Goal: Task Accomplishment & Management: Complete application form

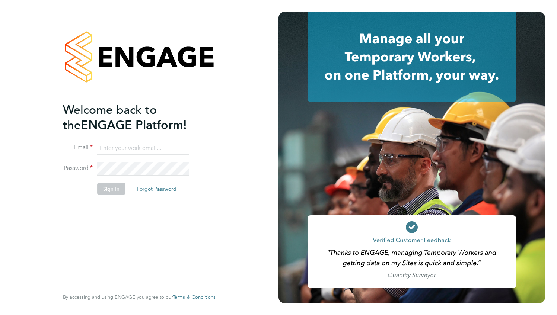
type input "[PERSON_NAME][EMAIL_ADDRESS][DOMAIN_NAME]"
click at [181, 217] on div "Welcome back to the ENGAGE Platform! Email [PERSON_NAME][EMAIL_ADDRESS][DOMAIN_…" at bounding box center [135, 195] width 145 height 186
click at [111, 190] on button "Sign In" at bounding box center [111, 189] width 28 height 12
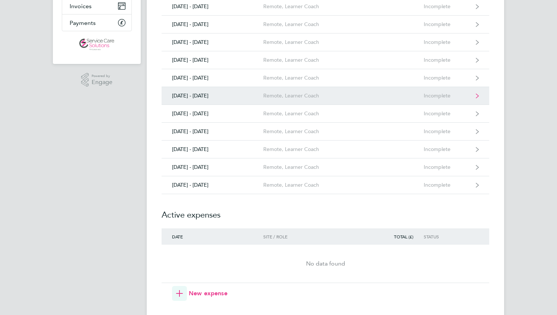
scroll to position [127, 0]
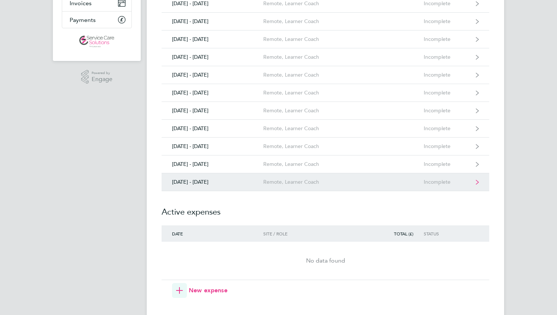
click at [432, 181] on div "Incomplete" at bounding box center [447, 182] width 46 height 6
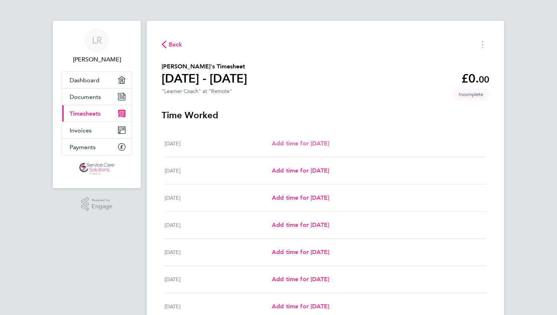
click at [292, 142] on span "Add time for Mon 22 Sep" at bounding box center [300, 143] width 57 height 7
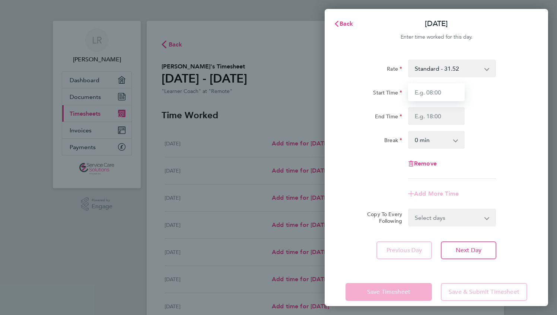
click at [432, 93] on input "Start Time" at bounding box center [436, 92] width 57 height 18
type input "09:00"
click at [434, 116] on input "End Time" at bounding box center [436, 116] width 57 height 18
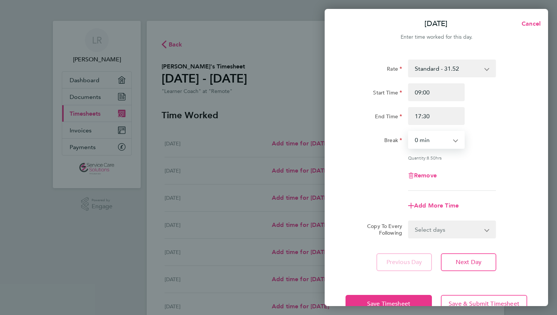
click at [436, 141] on select "0 min 15 min 30 min 45 min 60 min 75 min 90 min" at bounding box center [432, 140] width 46 height 16
click at [456, 118] on input "17:30" at bounding box center [436, 116] width 57 height 18
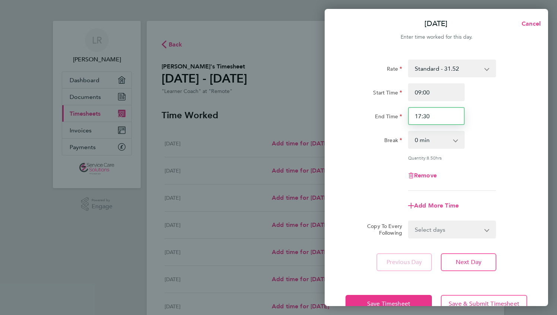
drag, startPoint x: 455, startPoint y: 118, endPoint x: 398, endPoint y: 112, distance: 56.9
click at [398, 112] on div "End Time 17:30" at bounding box center [437, 116] width 188 height 18
type input "17:00"
click at [507, 101] on div "Start Time 09:00" at bounding box center [437, 92] width 188 height 18
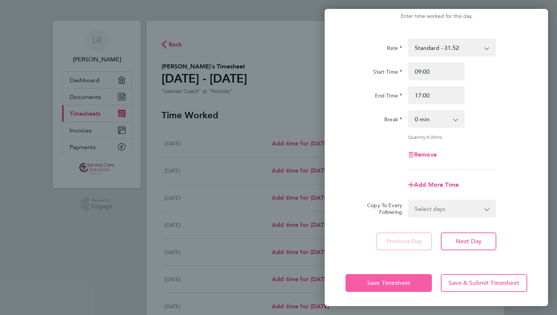
click at [403, 278] on button "Save Timesheet" at bounding box center [389, 283] width 86 height 18
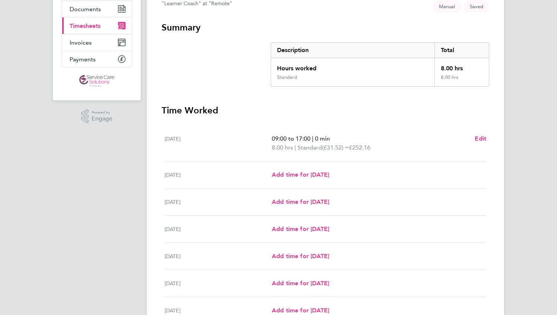
scroll to position [88, 0]
click at [303, 198] on span "Add time for Wed 24 Sep" at bounding box center [300, 201] width 57 height 7
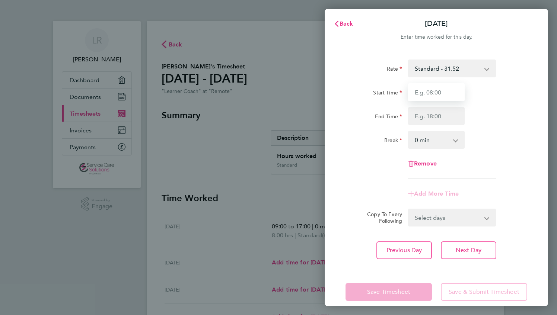
click at [432, 92] on input "Start Time" at bounding box center [436, 92] width 57 height 18
type input "09:00"
click at [420, 114] on input "End Time" at bounding box center [436, 116] width 57 height 18
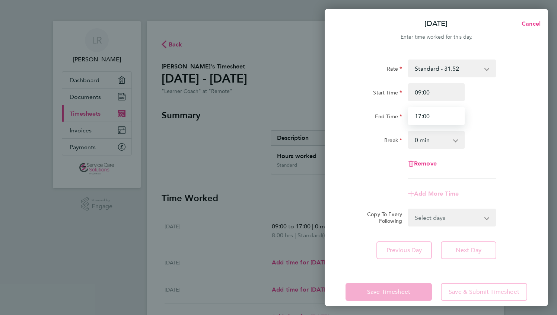
type input "17:00"
click at [419, 142] on select "0 min 15 min 30 min 45 min 60 min 75 min 90 min" at bounding box center [432, 140] width 46 height 16
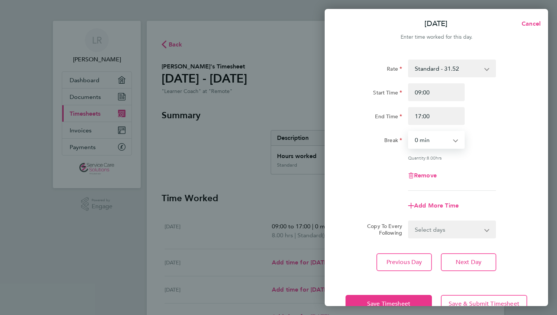
select select "30"
click at [409, 132] on select "0 min 15 min 30 min 45 min 60 min 75 min 90 min" at bounding box center [432, 140] width 46 height 16
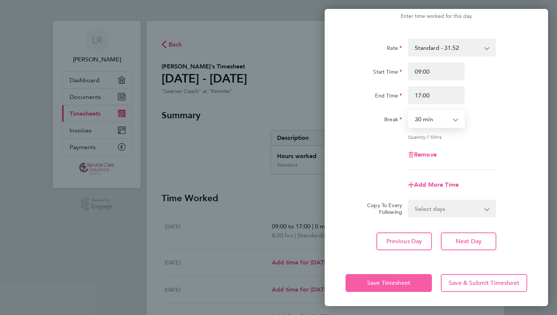
click at [394, 280] on span "Save Timesheet" at bounding box center [388, 283] width 43 height 7
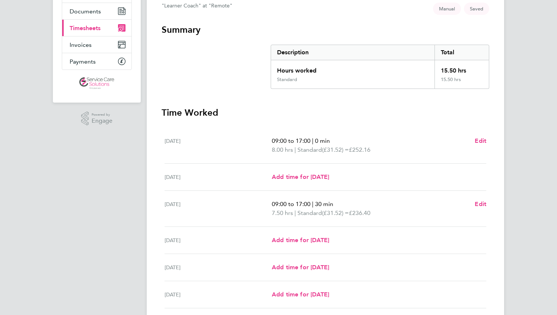
scroll to position [103, 0]
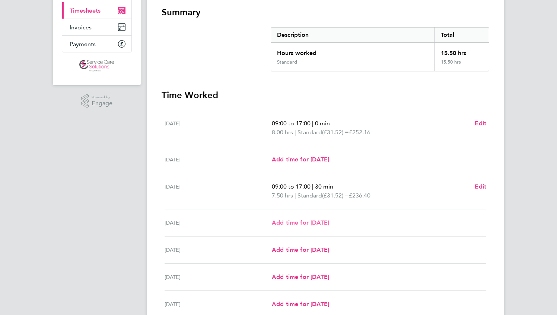
click at [313, 224] on span "Add time for Thu 25 Sep" at bounding box center [300, 222] width 57 height 7
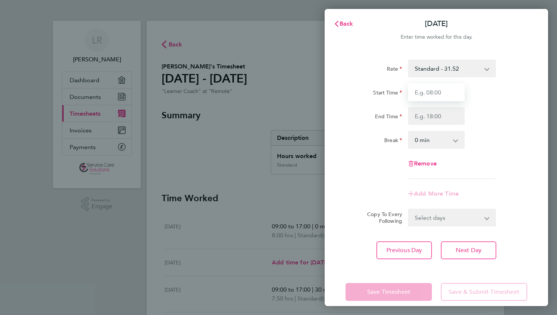
click at [427, 93] on input "Start Time" at bounding box center [436, 92] width 57 height 18
type input "09:00"
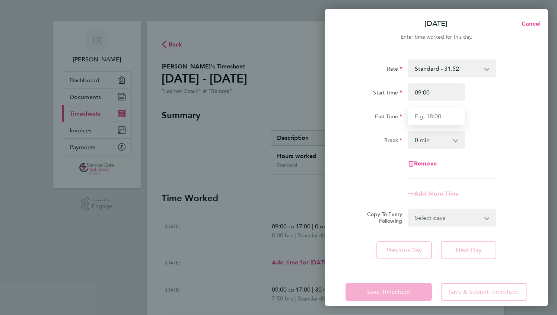
click at [422, 116] on input "End Time" at bounding box center [436, 116] width 57 height 18
type input "17:15"
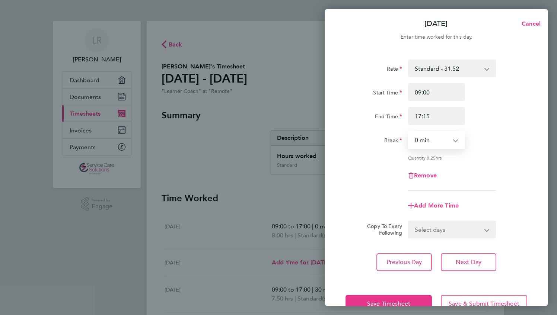
click at [420, 141] on select "0 min 15 min 30 min 45 min 60 min 75 min 90 min" at bounding box center [432, 140] width 46 height 16
select select "30"
click at [409, 132] on select "0 min 15 min 30 min 45 min 60 min 75 min 90 min" at bounding box center [432, 140] width 46 height 16
click at [481, 155] on div "Rate Standard - 31.52 Start Time 09:00 End Time 17:15 Break 0 min 15 min 30 min…" at bounding box center [437, 125] width 182 height 131
click at [406, 298] on button "Save Timesheet" at bounding box center [389, 304] width 86 height 18
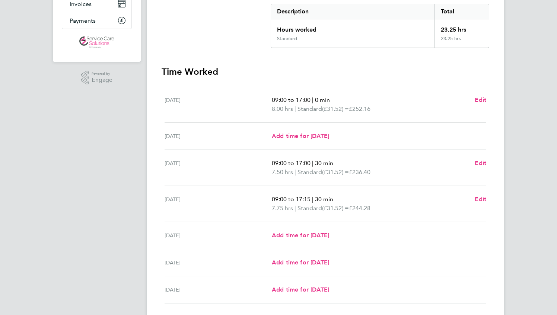
scroll to position [179, 0]
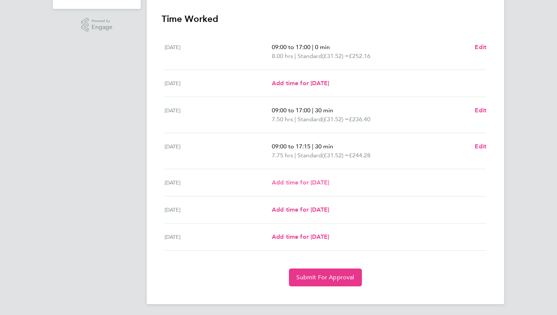
click at [313, 182] on span "Add time for Fri 26 Sep" at bounding box center [300, 182] width 57 height 7
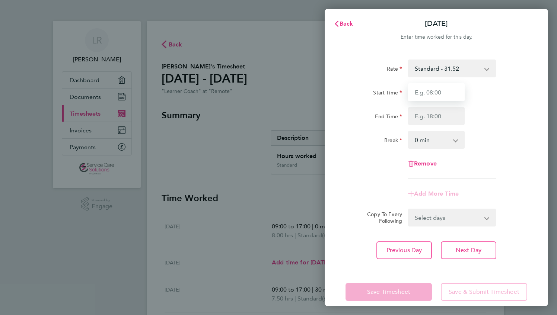
click at [443, 93] on input "Start Time" at bounding box center [436, 92] width 57 height 18
type input "09:00"
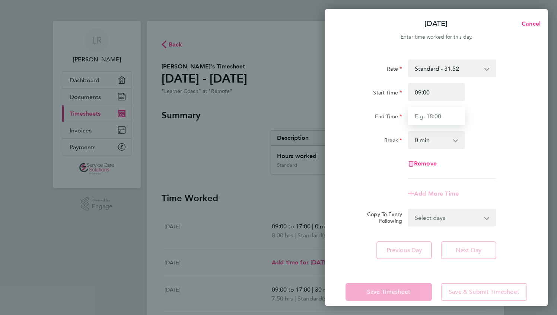
click at [438, 115] on input "End Time" at bounding box center [436, 116] width 57 height 18
type input "16:45"
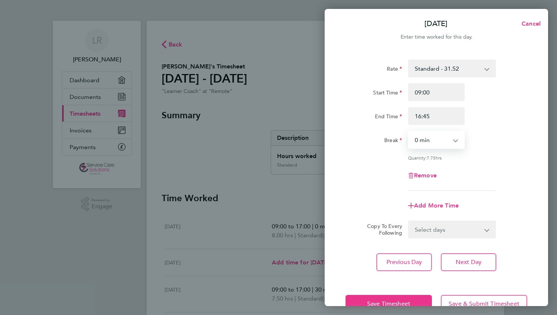
click at [414, 138] on select "0 min 15 min 30 min 45 min 60 min 75 min 90 min" at bounding box center [432, 140] width 46 height 16
click at [409, 132] on select "0 min 15 min 30 min 45 min 60 min 75 min 90 min" at bounding box center [432, 140] width 46 height 16
click at [456, 141] on app-icon-cross-button at bounding box center [459, 140] width 9 height 16
click at [455, 142] on select "0 min 15 min 30 min 45 min 60 min 75 min 90 min" at bounding box center [432, 140] width 46 height 16
select select "0"
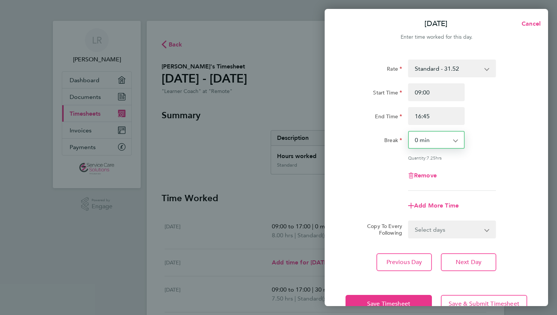
click at [409, 132] on select "0 min 15 min 30 min 45 min 60 min 75 min 90 min" at bounding box center [432, 140] width 46 height 16
click at [494, 156] on div "Quantity: 7.75 hrs" at bounding box center [452, 158] width 88 height 6
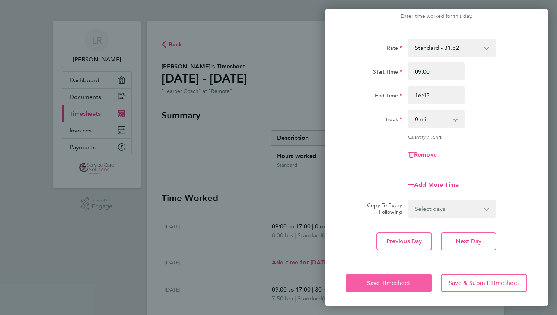
click at [385, 284] on span "Save Timesheet" at bounding box center [388, 283] width 43 height 7
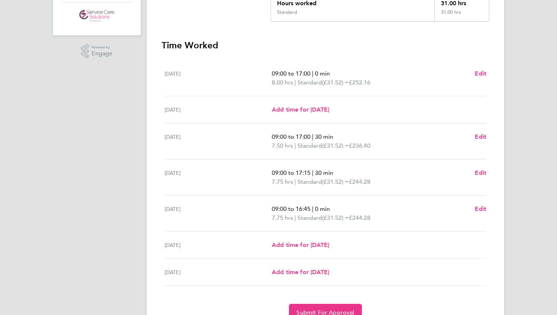
scroll to position [188, 0]
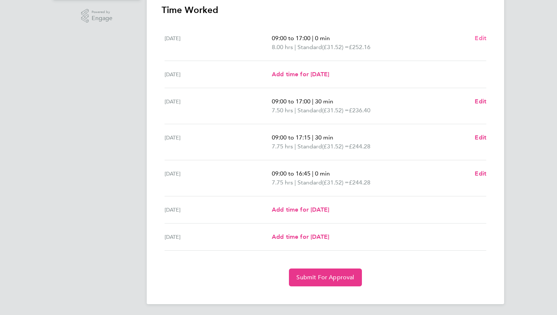
click at [476, 38] on span "Edit" at bounding box center [481, 38] width 12 height 7
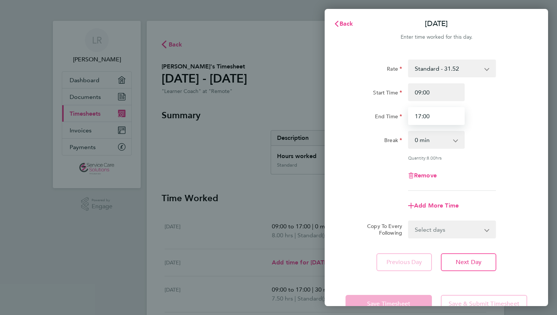
click at [436, 115] on input "17:00" at bounding box center [436, 116] width 57 height 18
type input "17:15"
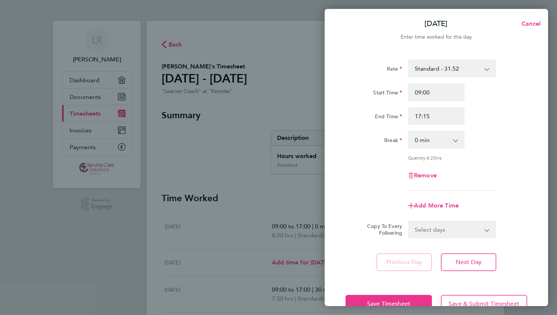
click at [508, 102] on div "Start Time 09:00 End Time 17:15" at bounding box center [437, 104] width 188 height 42
click at [408, 298] on button "Save Timesheet" at bounding box center [389, 304] width 86 height 18
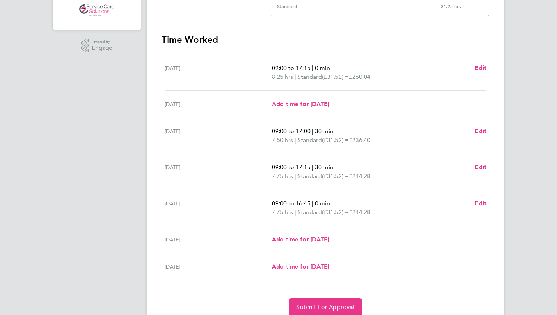
scroll to position [188, 0]
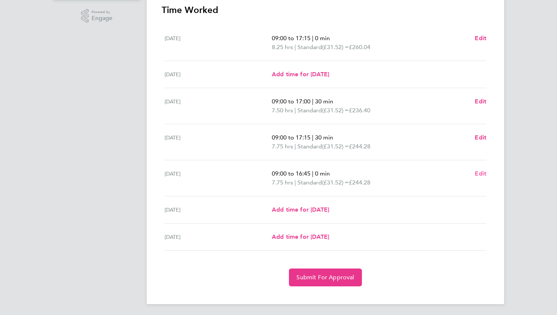
click at [480, 169] on link "Edit" at bounding box center [481, 173] width 12 height 9
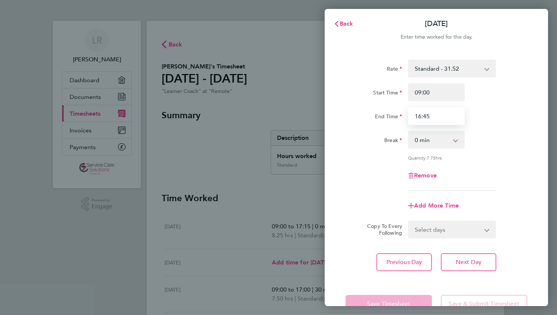
click at [446, 113] on input "16:45" at bounding box center [436, 116] width 57 height 18
type input "16:30"
click at [491, 124] on div "End Time 16:30" at bounding box center [437, 116] width 188 height 18
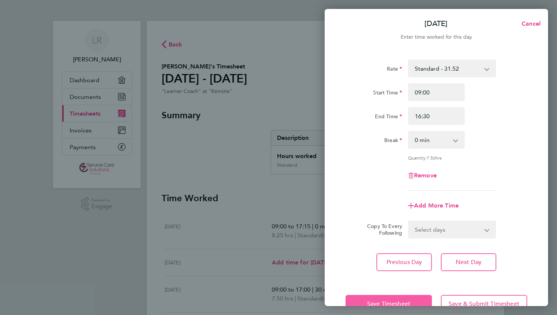
click at [401, 299] on button "Save Timesheet" at bounding box center [389, 304] width 86 height 18
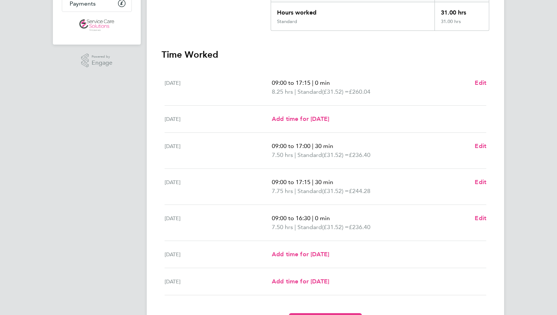
scroll to position [166, 0]
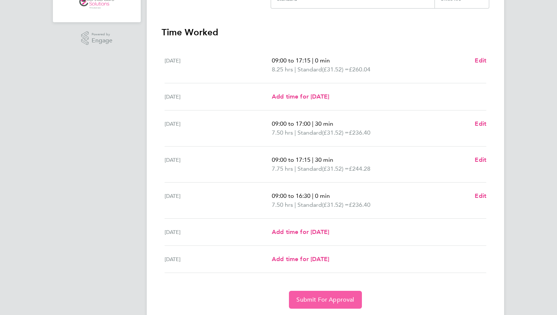
click at [339, 294] on button "Submit For Approval" at bounding box center [325, 300] width 73 height 18
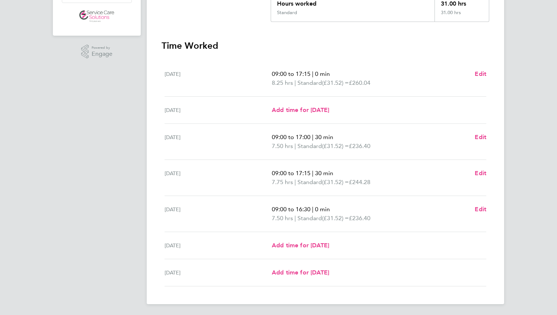
scroll to position [0, 0]
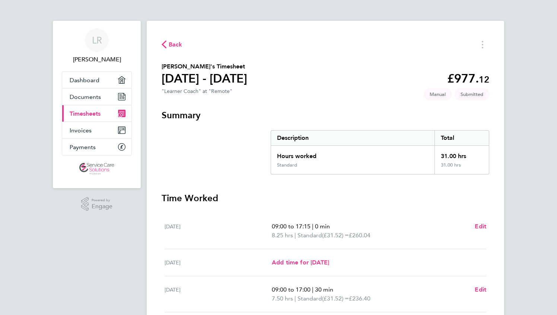
click at [176, 45] on span "Back" at bounding box center [176, 44] width 14 height 9
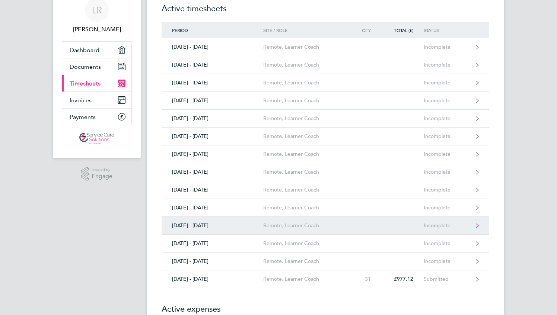
scroll to position [30, 0]
